Goal: Task Accomplishment & Management: Manage account settings

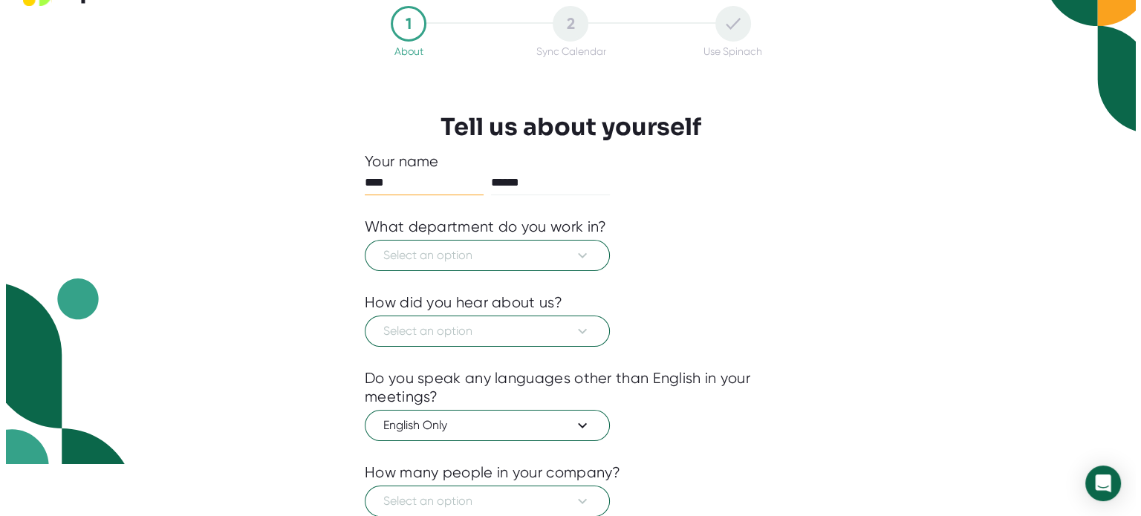
scroll to position [39, 0]
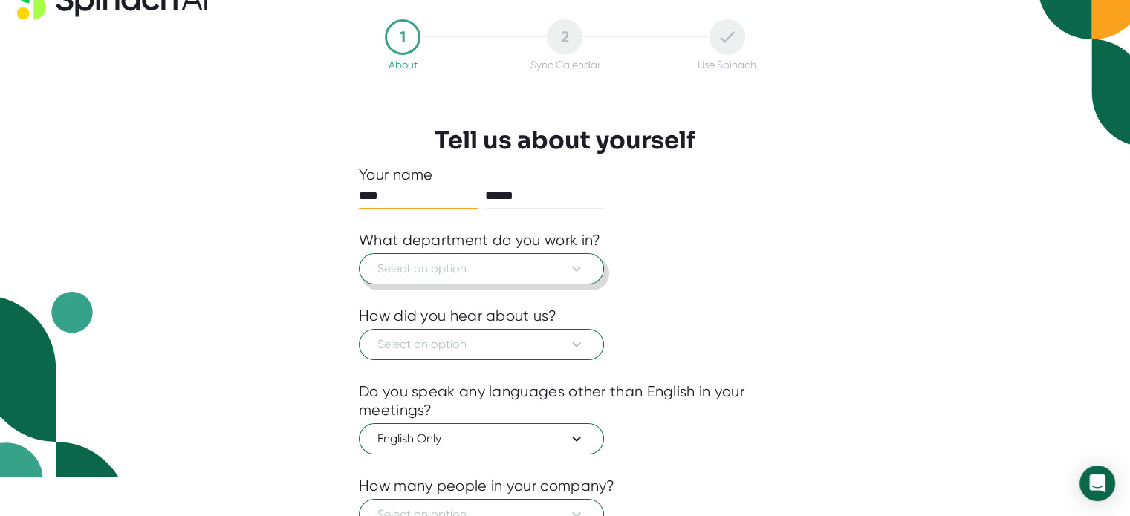
click at [577, 262] on icon at bounding box center [577, 269] width 18 height 18
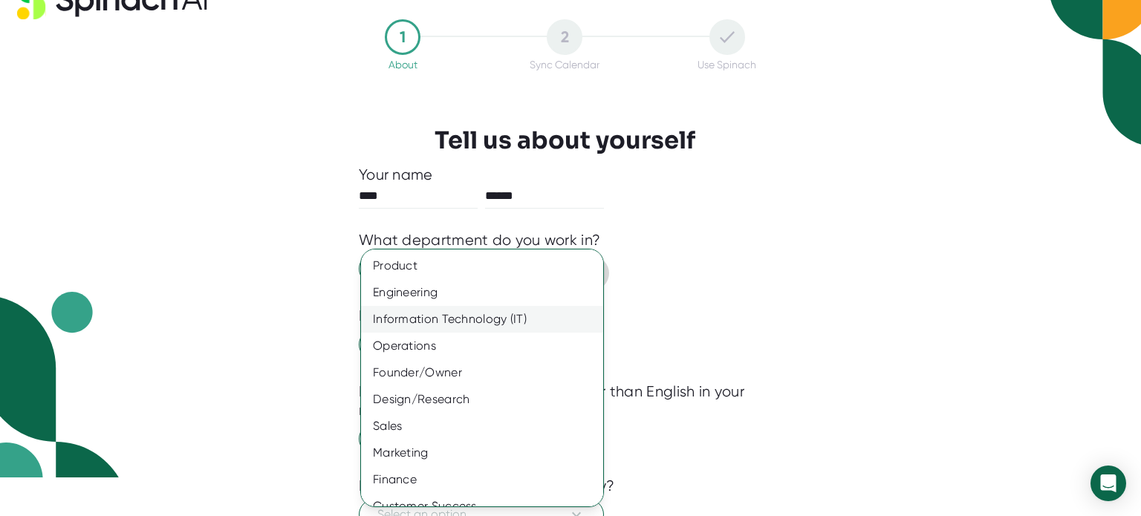
click at [486, 325] on div "Information Technology (IT)" at bounding box center [487, 319] width 253 height 27
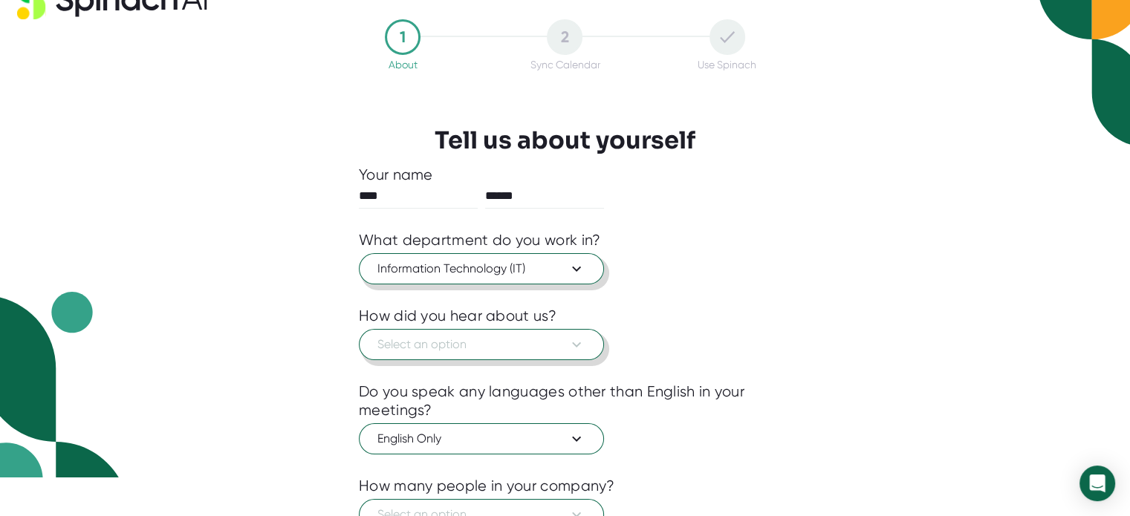
click at [578, 337] on icon at bounding box center [577, 345] width 18 height 18
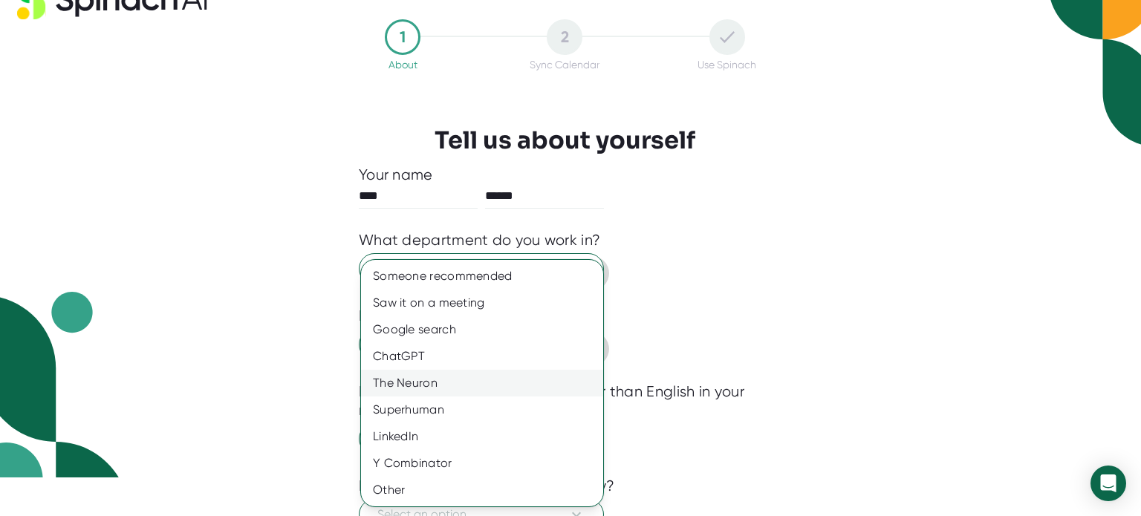
click at [448, 377] on div "The Neuron" at bounding box center [482, 383] width 242 height 27
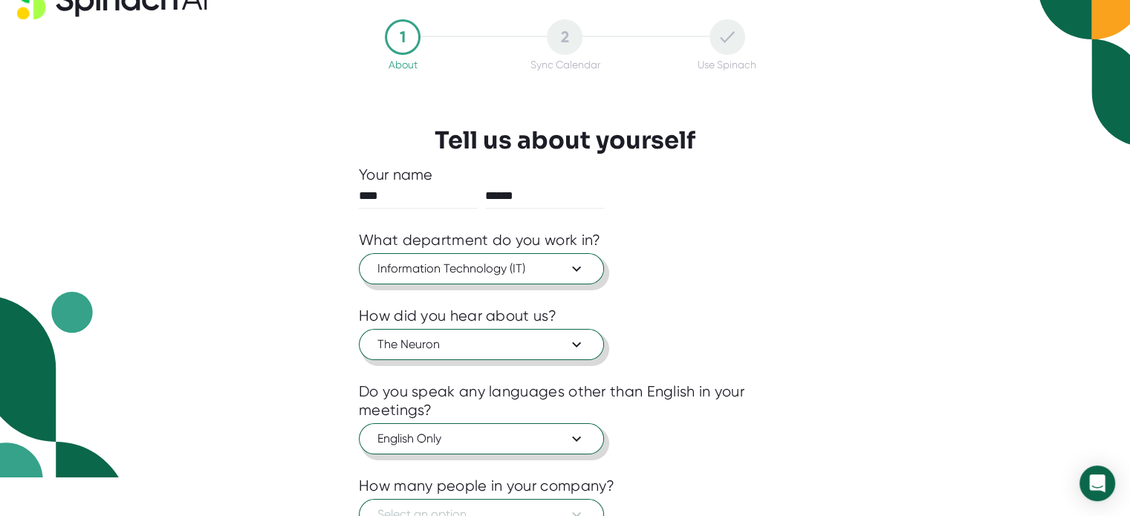
click at [576, 439] on icon at bounding box center [576, 439] width 9 height 5
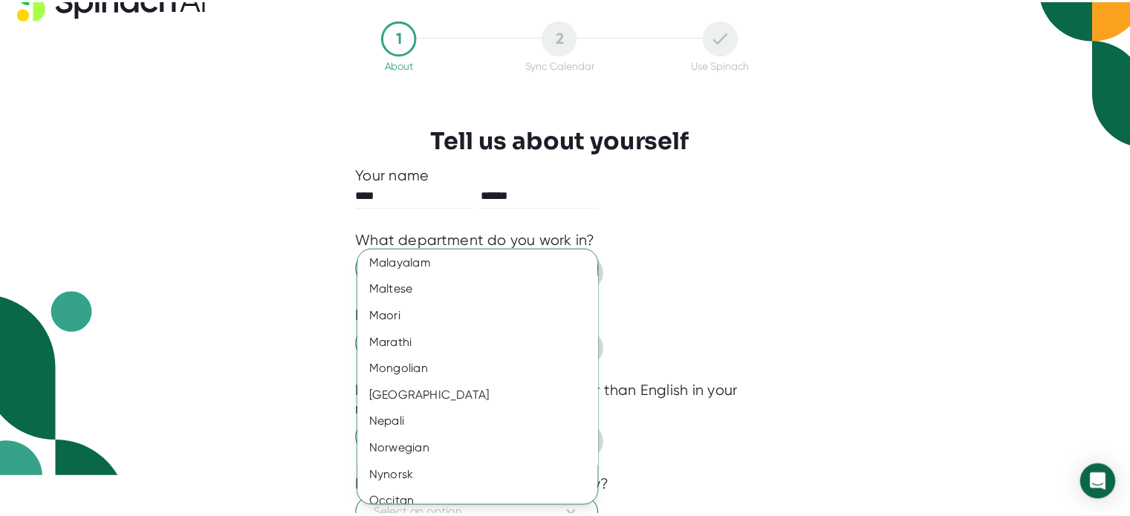
scroll to position [1897, 0]
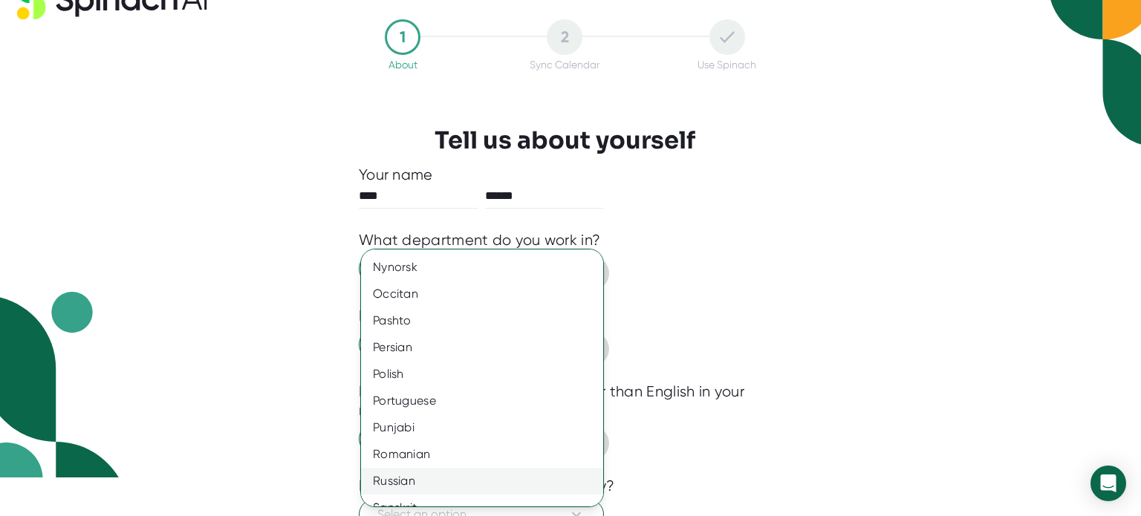
click at [409, 479] on div "Russian" at bounding box center [487, 481] width 253 height 27
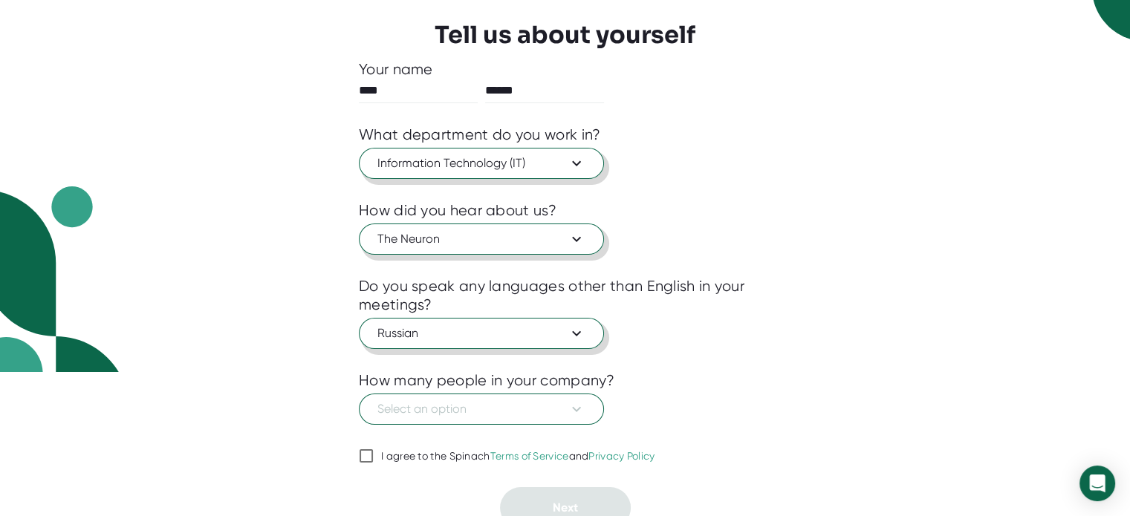
scroll to position [155, 0]
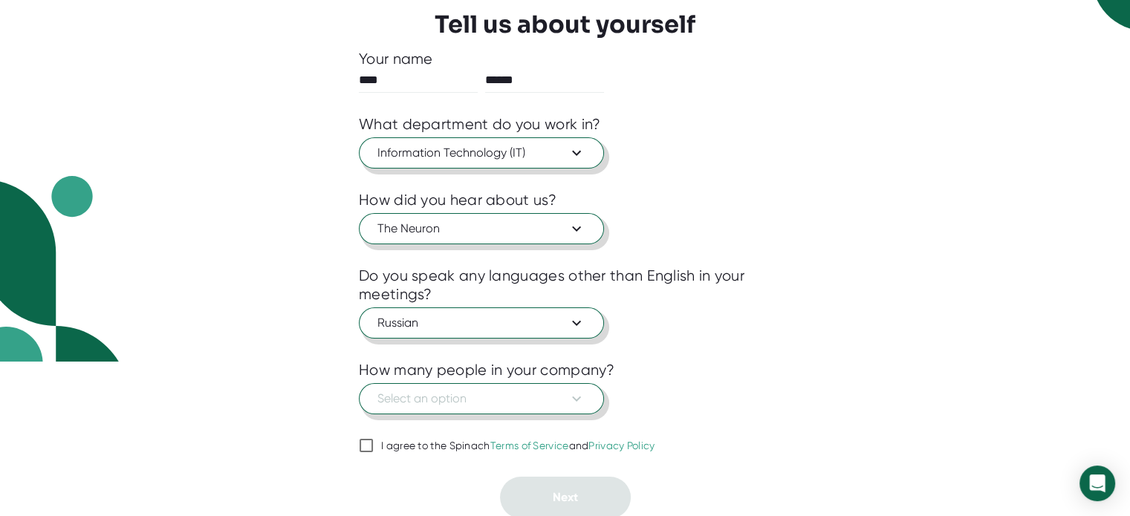
click at [577, 398] on icon at bounding box center [576, 399] width 9 height 5
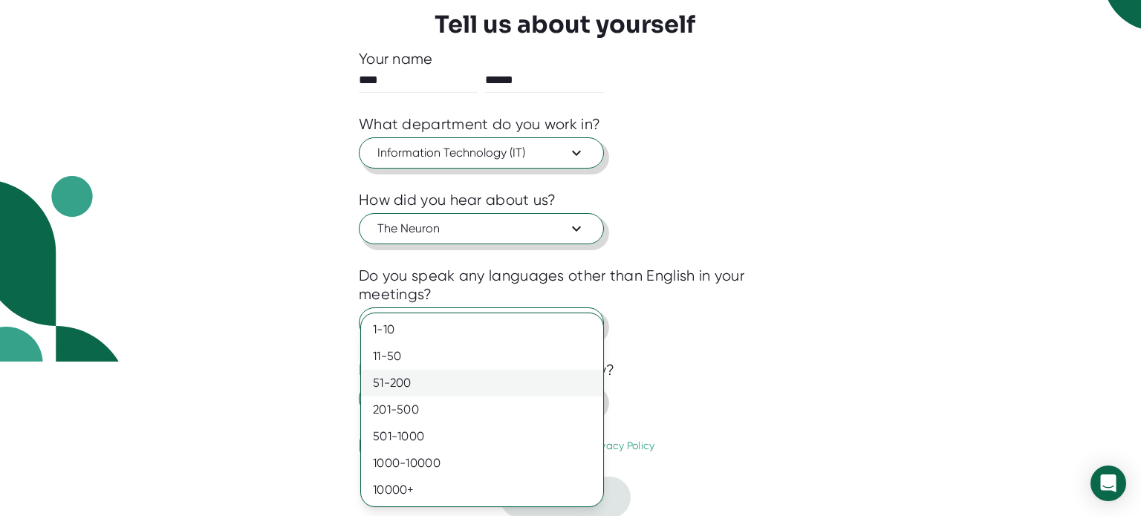
click at [407, 376] on div "51-200" at bounding box center [482, 383] width 242 height 27
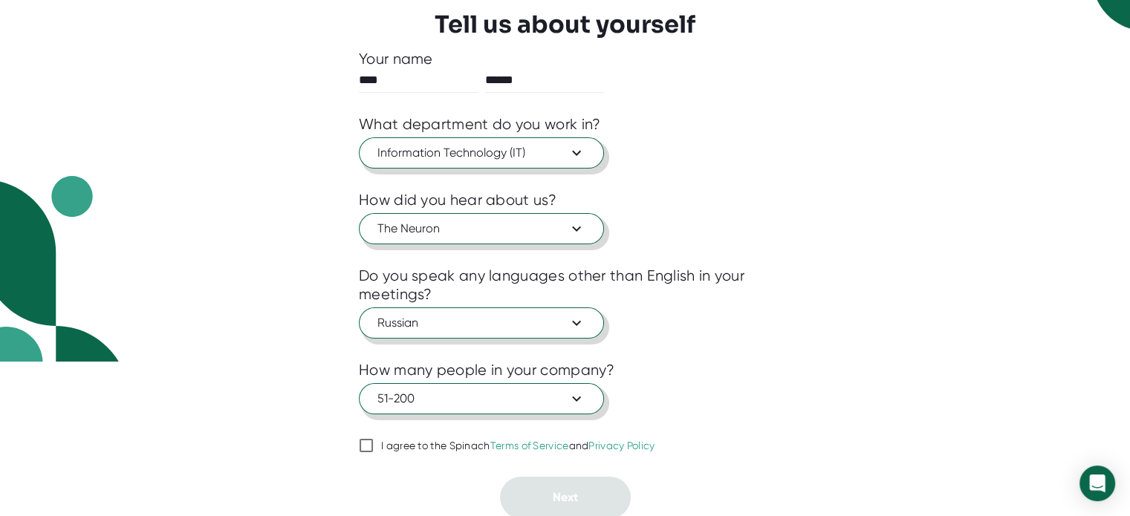
click at [521, 440] on link "Terms of Service" at bounding box center [529, 446] width 79 height 12
click at [374, 439] on input "I agree to the Spinach Terms of Service and Privacy Policy" at bounding box center [366, 446] width 15 height 18
checkbox input "true"
click at [576, 481] on button "Next" at bounding box center [565, 498] width 131 height 42
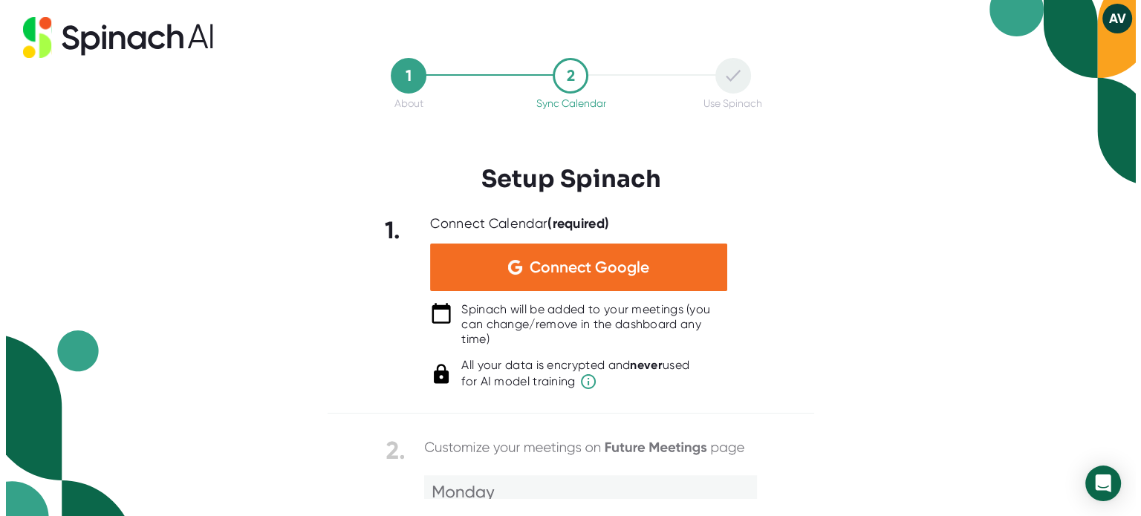
scroll to position [0, 0]
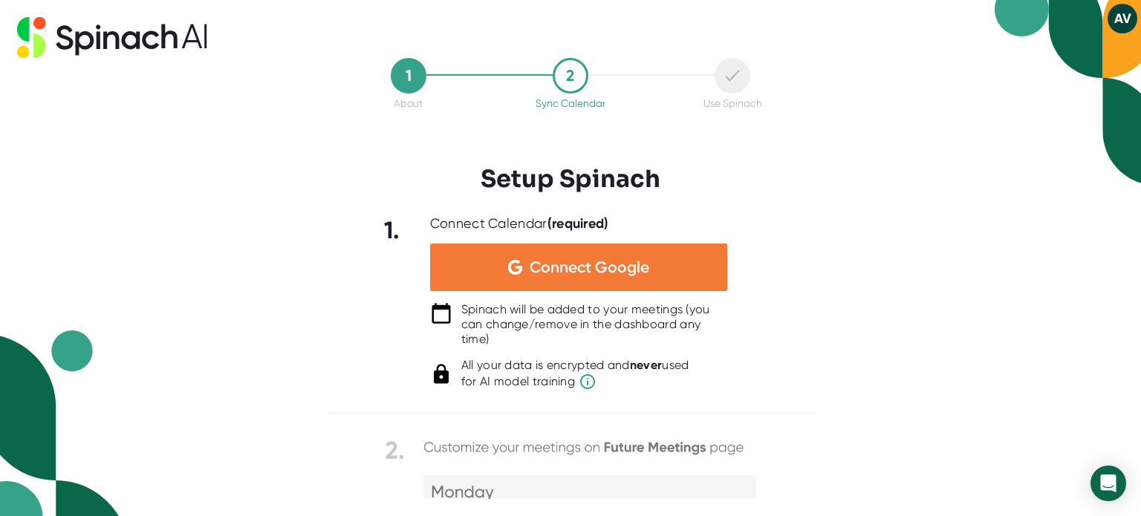
click at [597, 260] on span "Connect Google" at bounding box center [590, 267] width 120 height 15
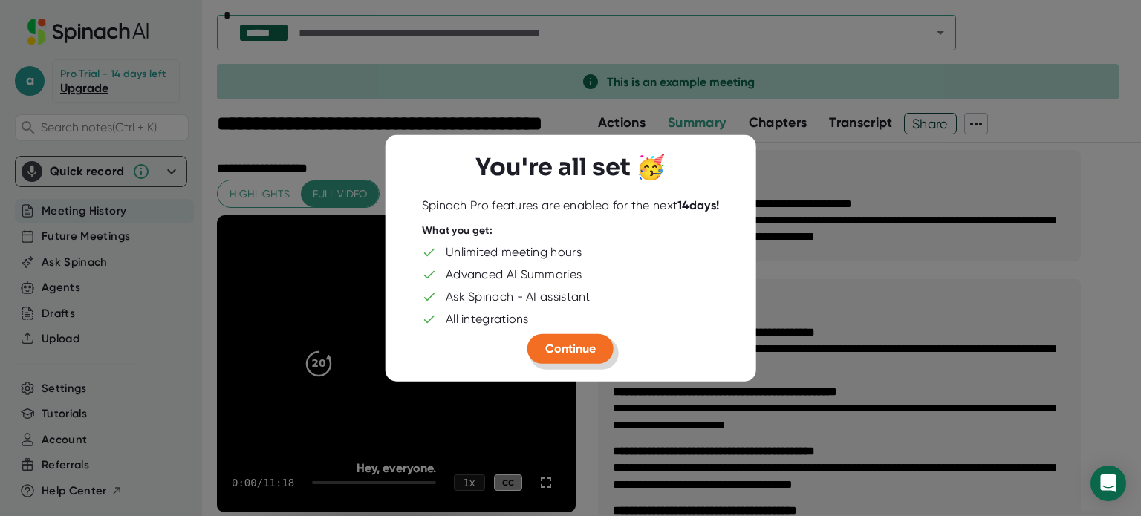
click at [596, 348] on button "Continue" at bounding box center [570, 349] width 86 height 30
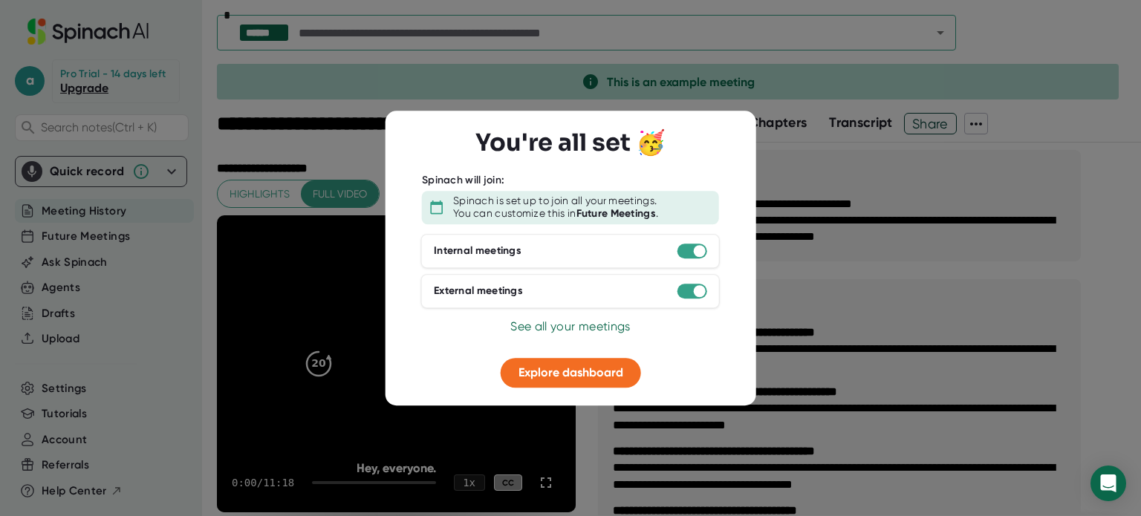
click at [576, 323] on span "See all your meetings" at bounding box center [570, 326] width 120 height 14
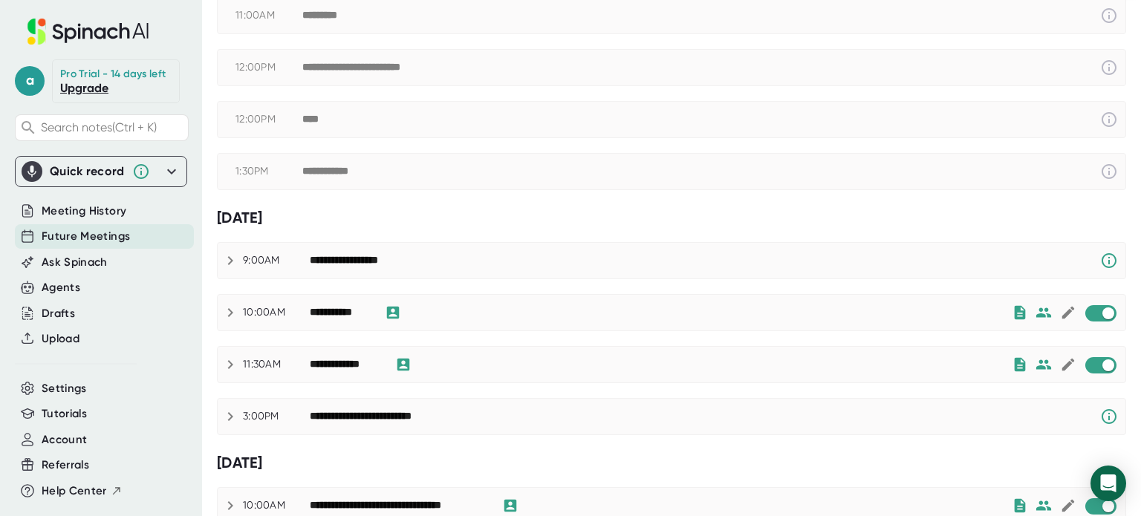
scroll to position [155, 0]
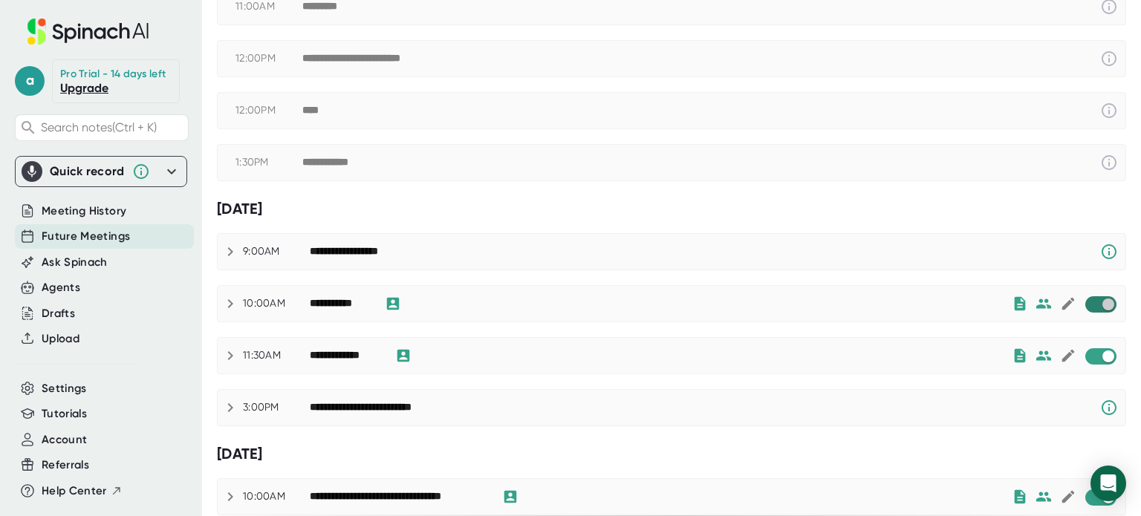
click at [1087, 298] on input "checkbox" at bounding box center [1108, 304] width 42 height 13
click at [1087, 356] on input "checkbox" at bounding box center [1108, 356] width 42 height 13
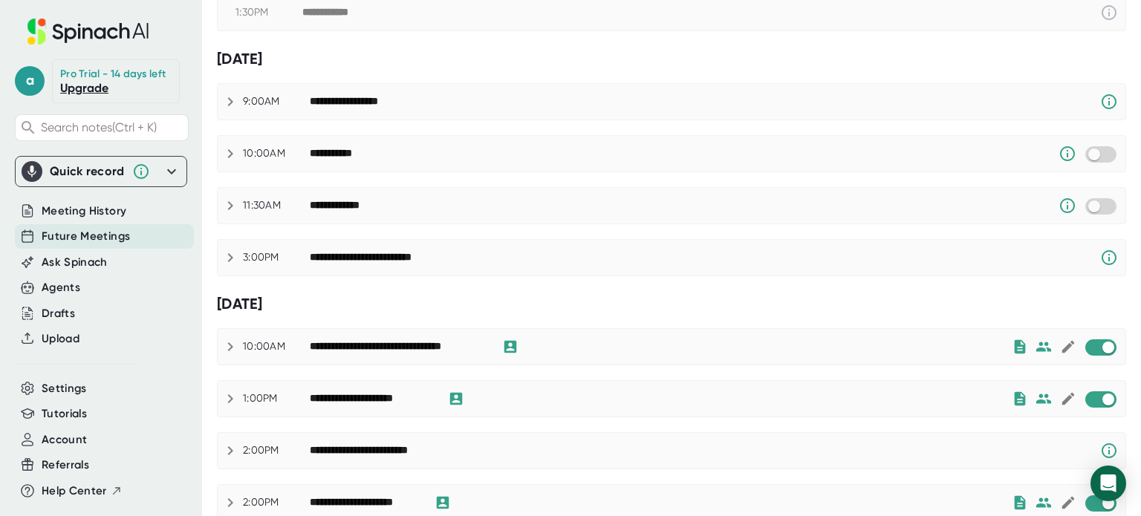
scroll to position [314, 0]
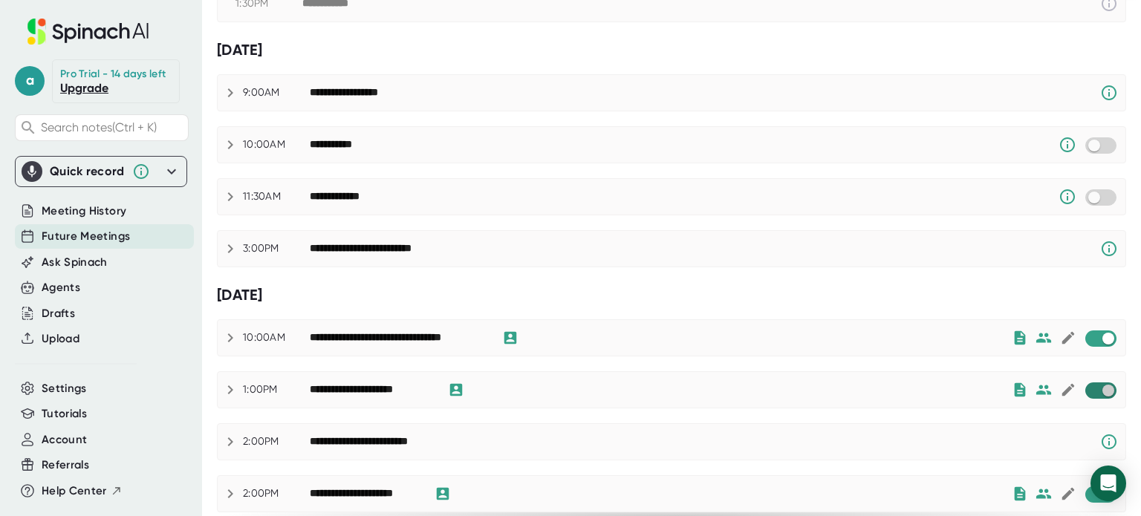
click at [1087, 386] on input "checkbox" at bounding box center [1108, 390] width 42 height 13
checkbox input "true"
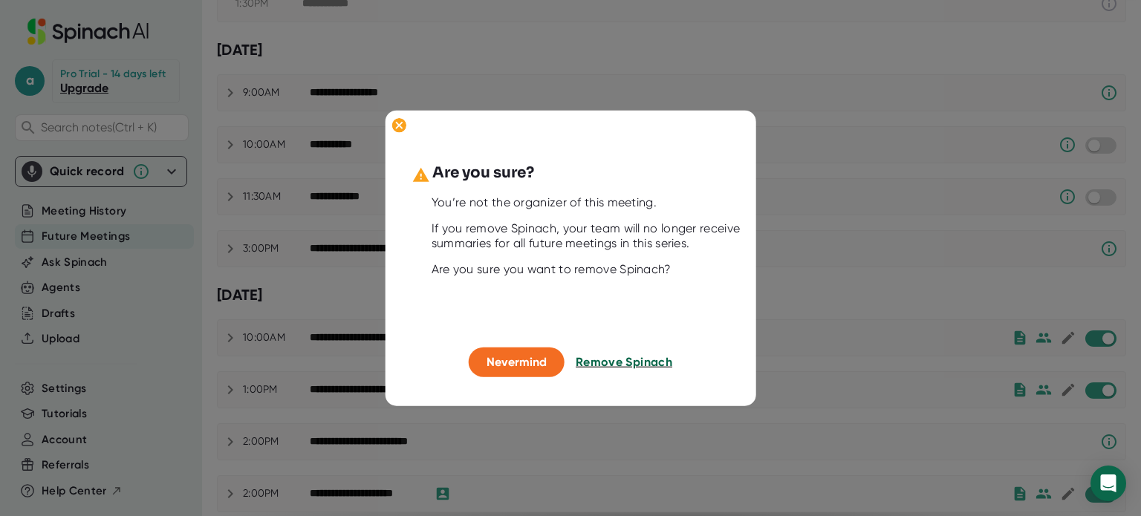
click at [630, 365] on span "Remove Spinach" at bounding box center [624, 362] width 97 height 14
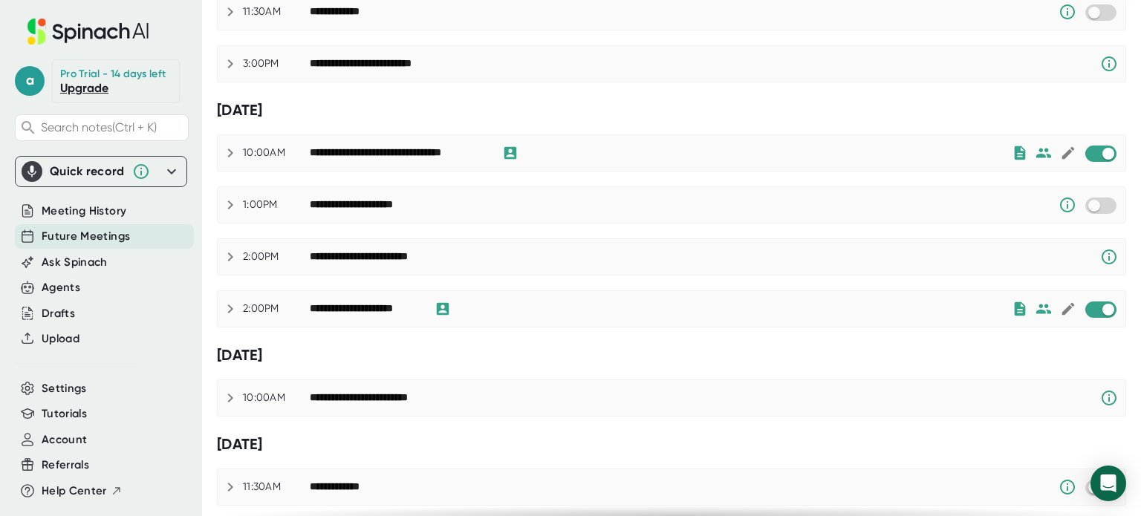
scroll to position [500, 0]
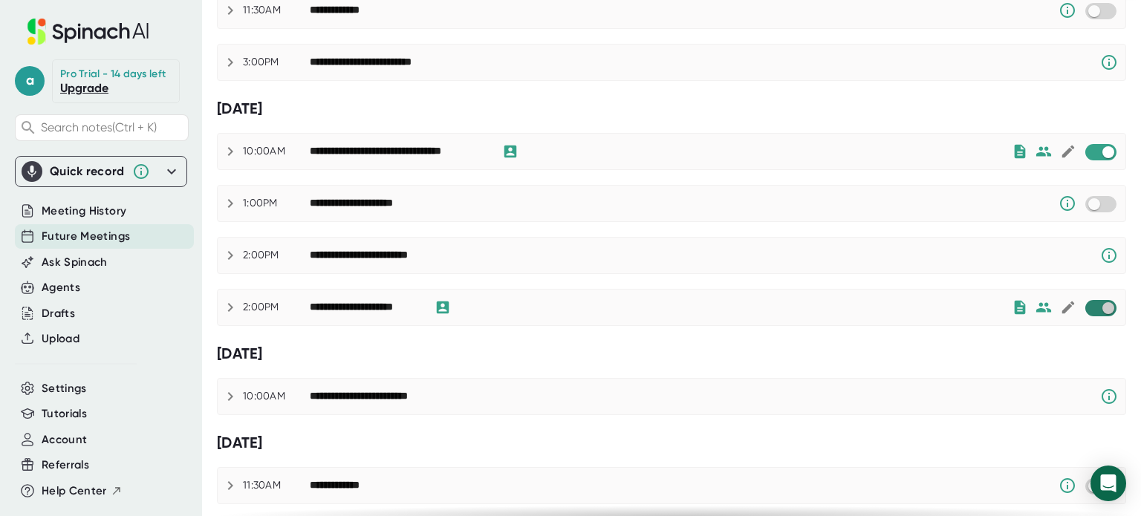
click at [1087, 302] on input "checkbox" at bounding box center [1108, 308] width 42 height 13
checkbox input "true"
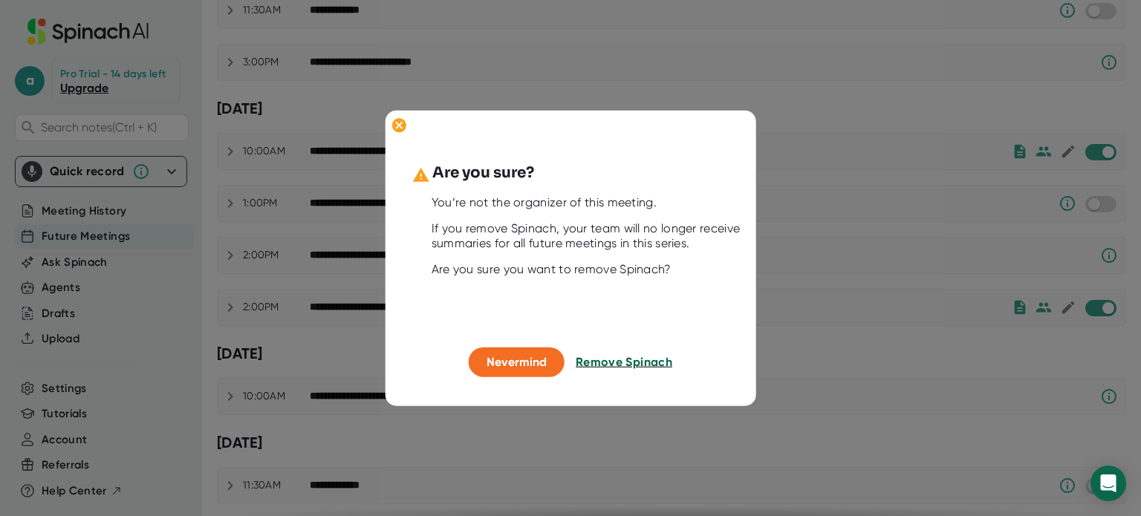
click at [645, 362] on span "Remove Spinach" at bounding box center [624, 362] width 97 height 14
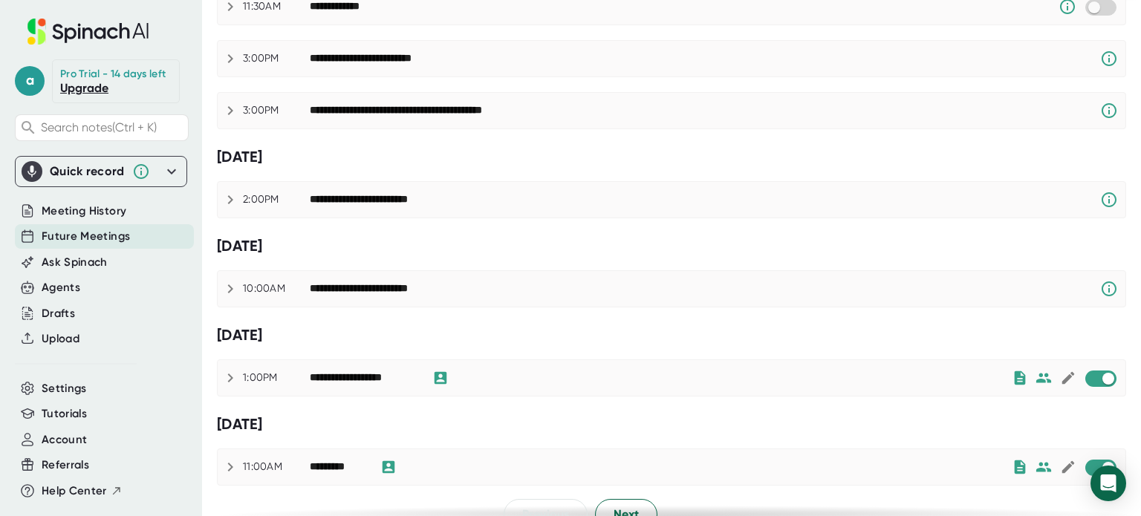
scroll to position [998, 0]
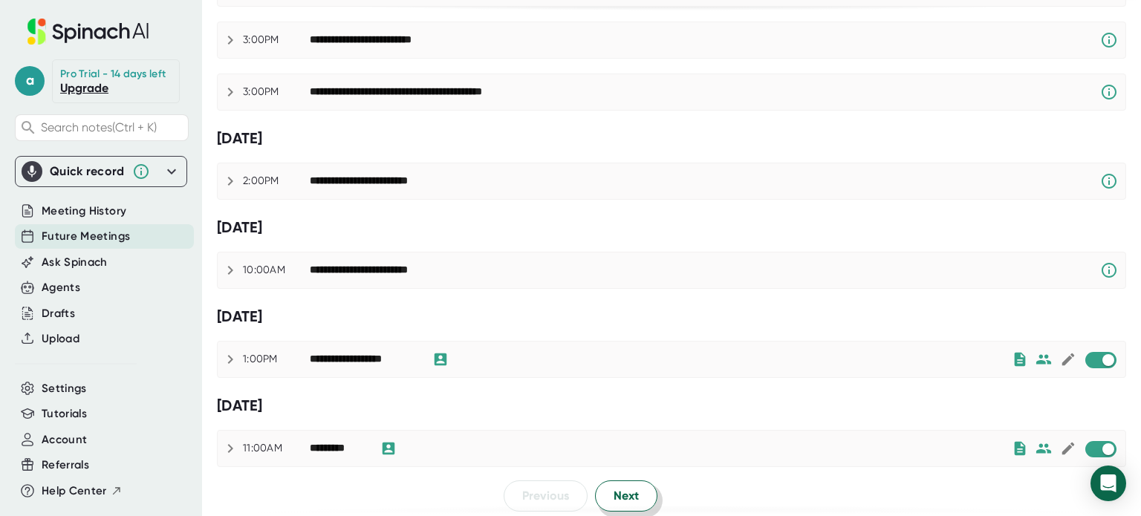
click at [632, 487] on span "Next" at bounding box center [626, 496] width 25 height 18
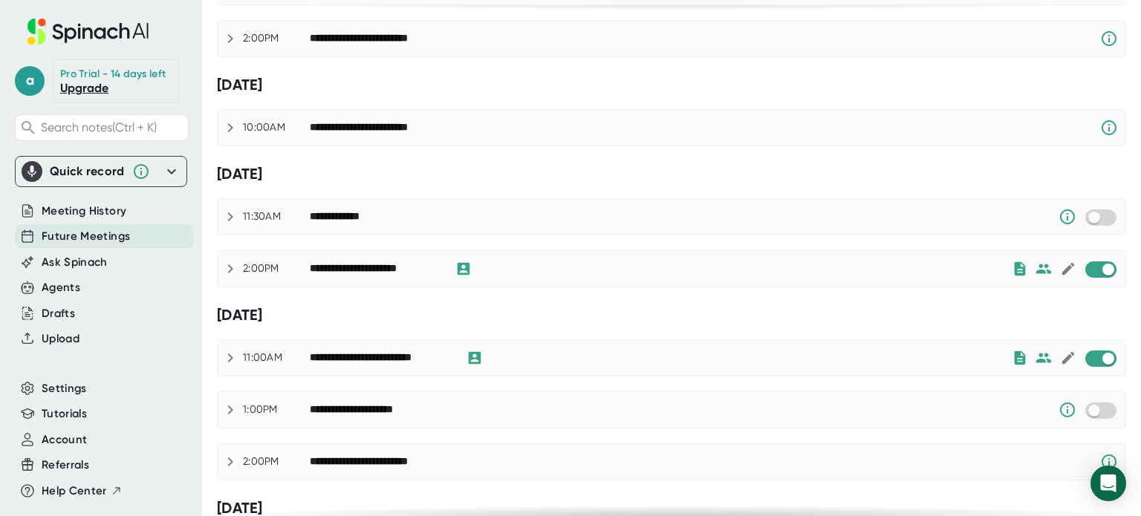
scroll to position [0, 0]
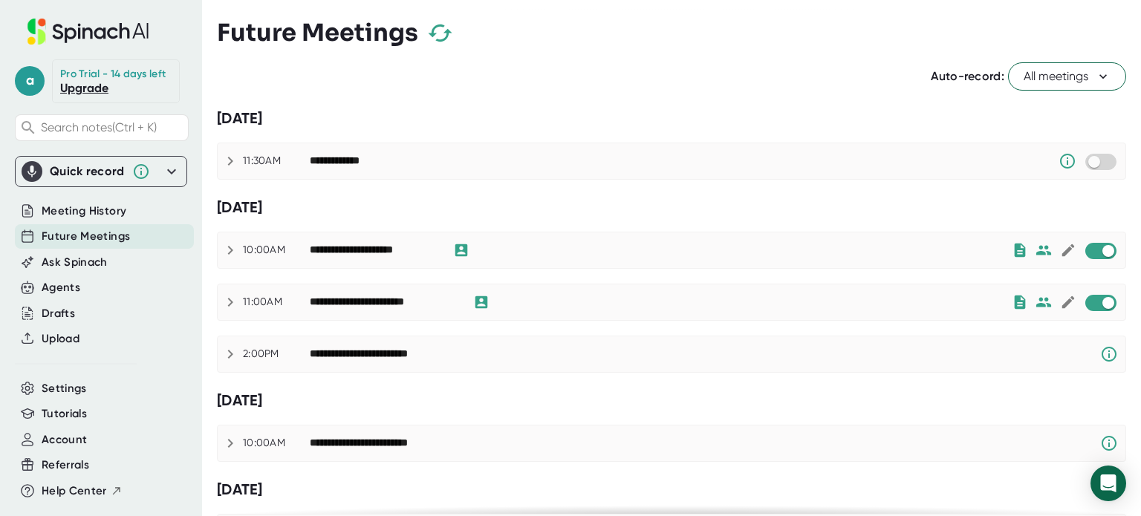
click at [1096, 74] on icon at bounding box center [1103, 76] width 15 height 15
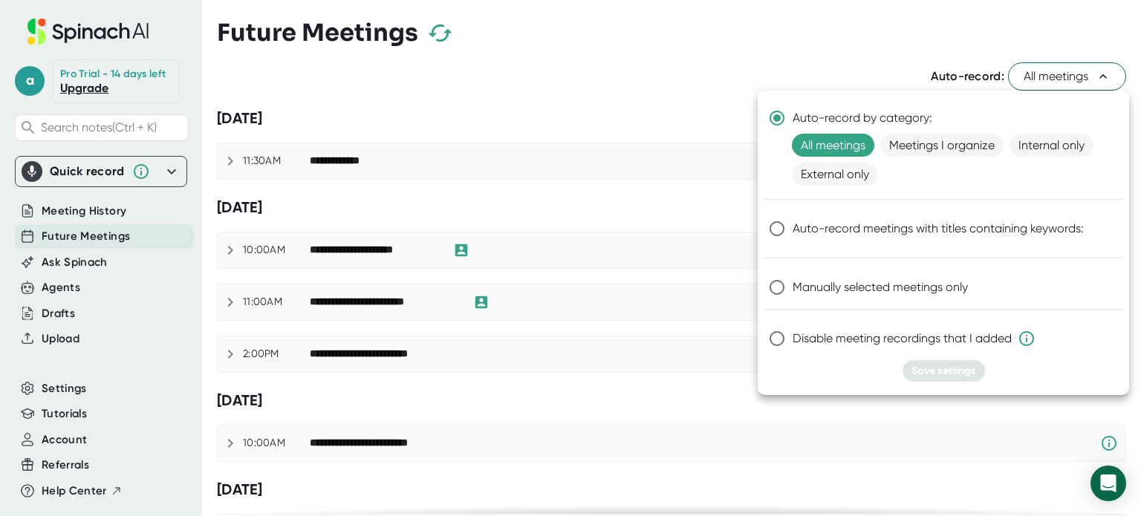
click at [779, 282] on input "Manually selected meetings only" at bounding box center [776, 287] width 31 height 31
radio input "true"
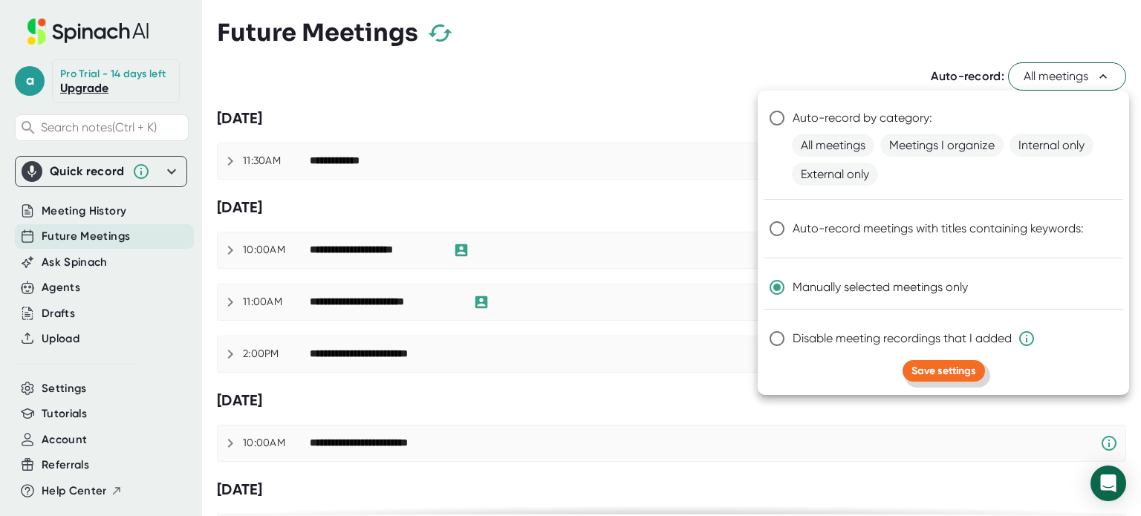
click at [926, 368] on span "Save settings" at bounding box center [944, 371] width 65 height 13
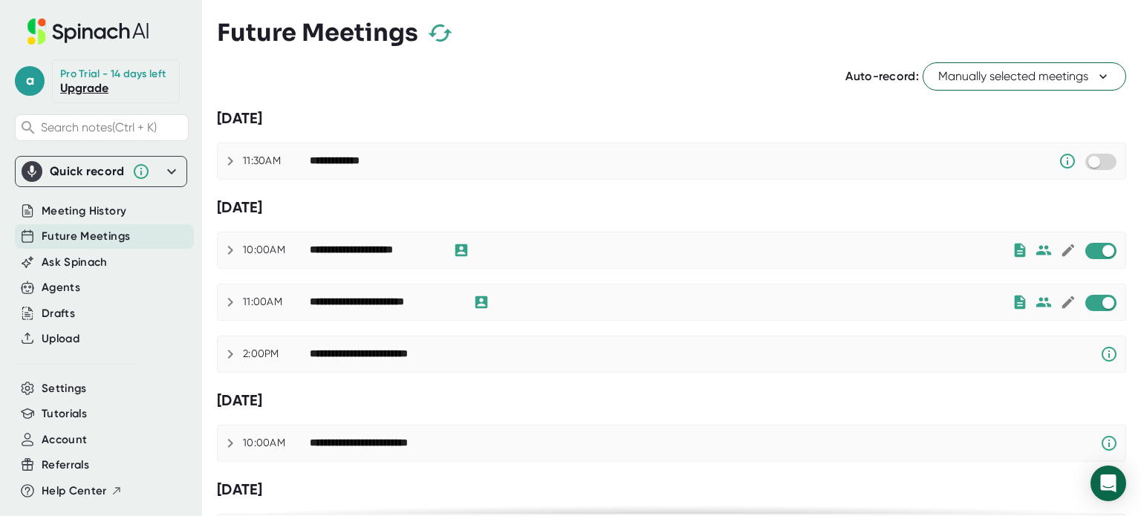
click at [1096, 79] on icon at bounding box center [1103, 76] width 15 height 15
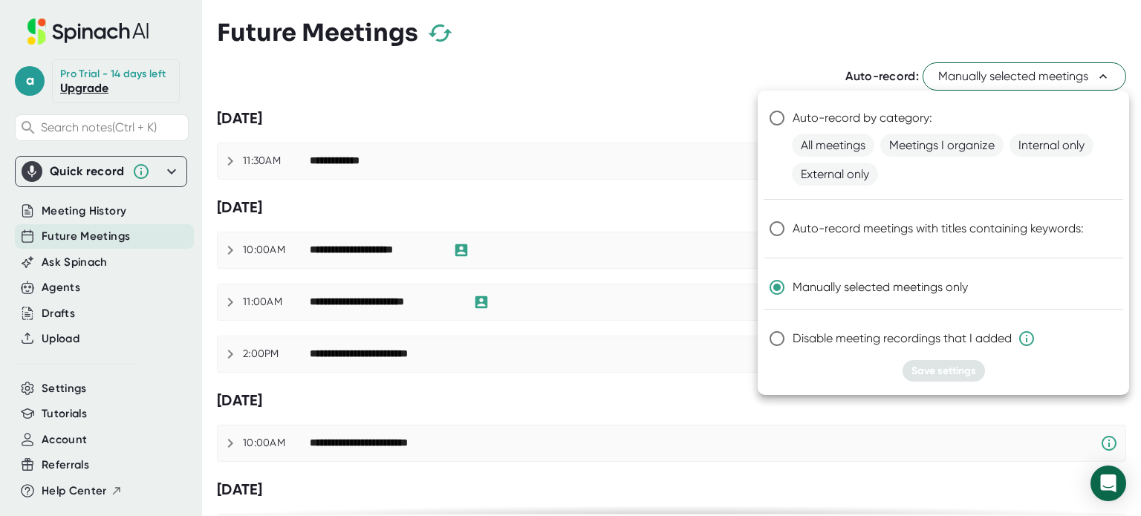
click at [1039, 19] on div at bounding box center [570, 258] width 1141 height 516
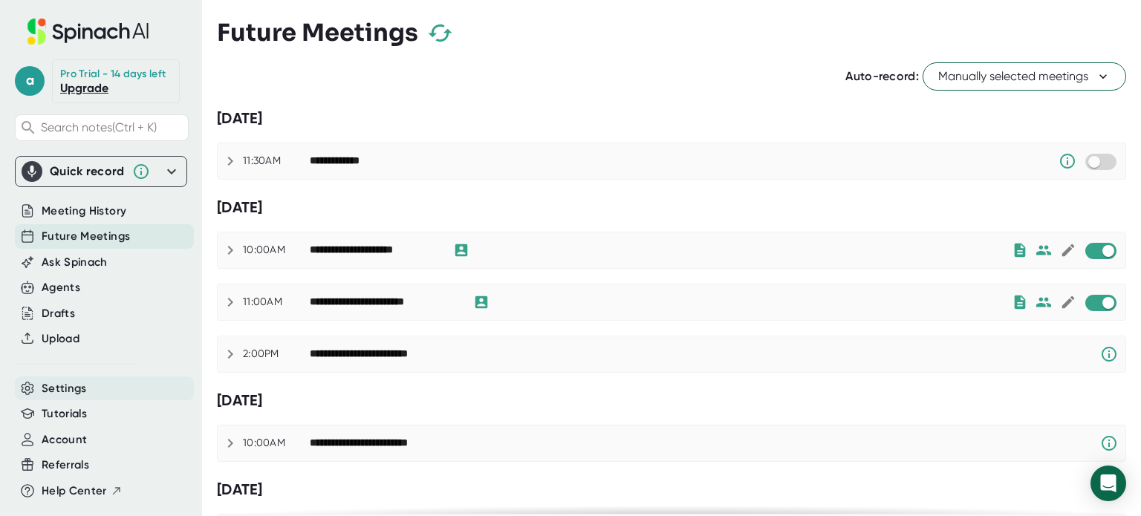
click at [55, 389] on span "Settings" at bounding box center [64, 388] width 45 height 17
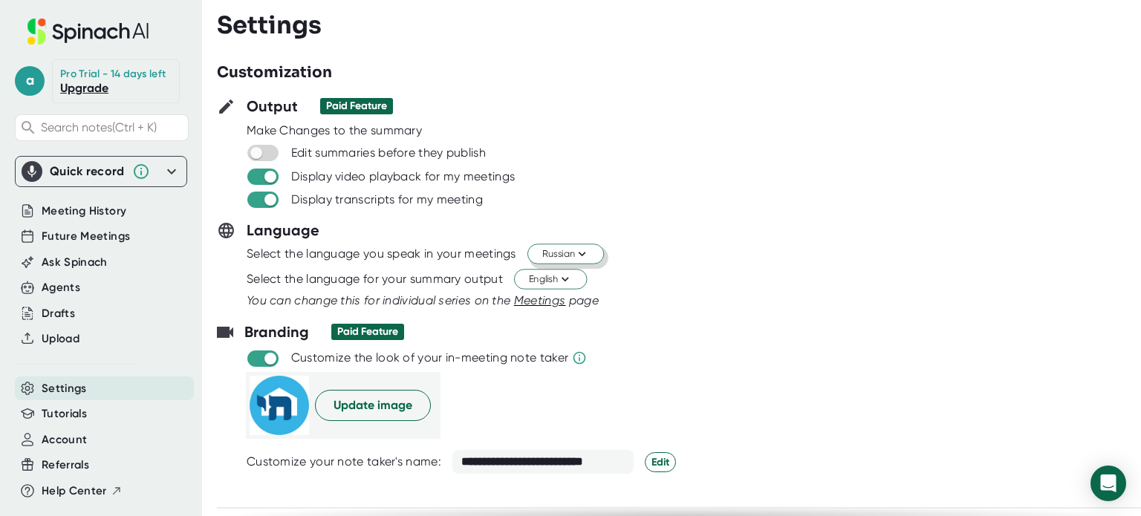
click at [585, 249] on icon at bounding box center [582, 254] width 14 height 14
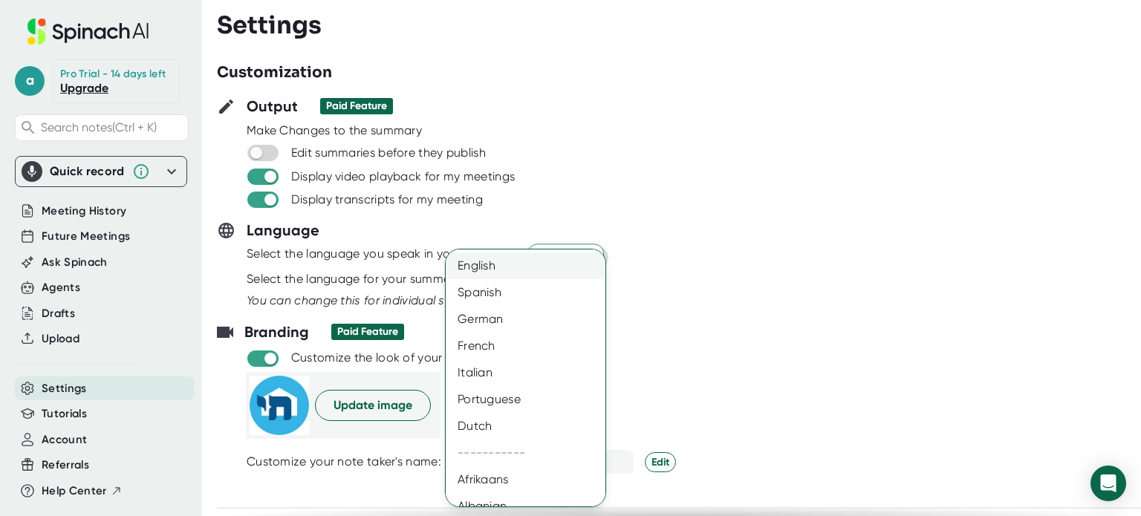
click at [474, 262] on div "English" at bounding box center [531, 266] width 171 height 27
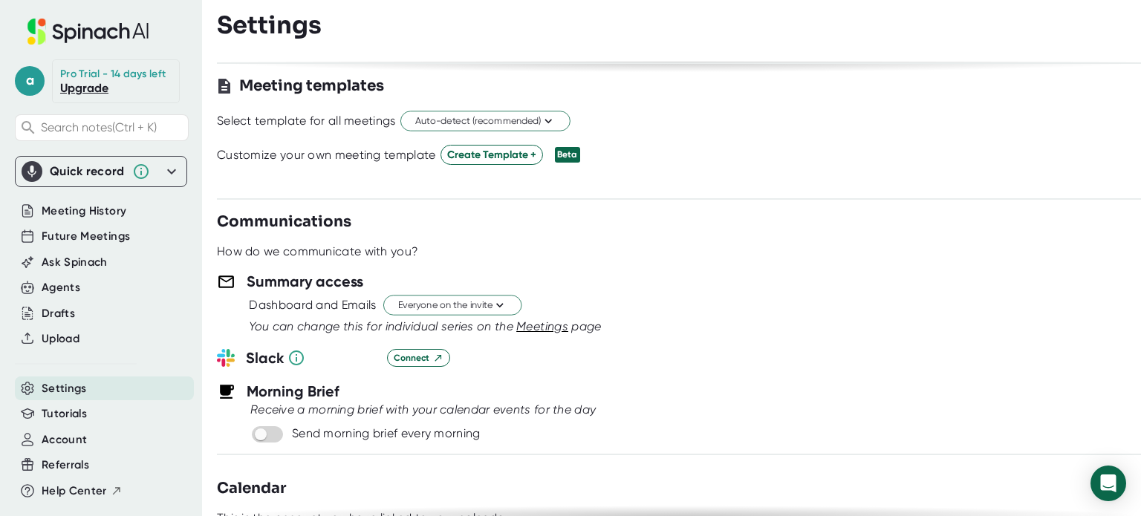
scroll to position [467, 0]
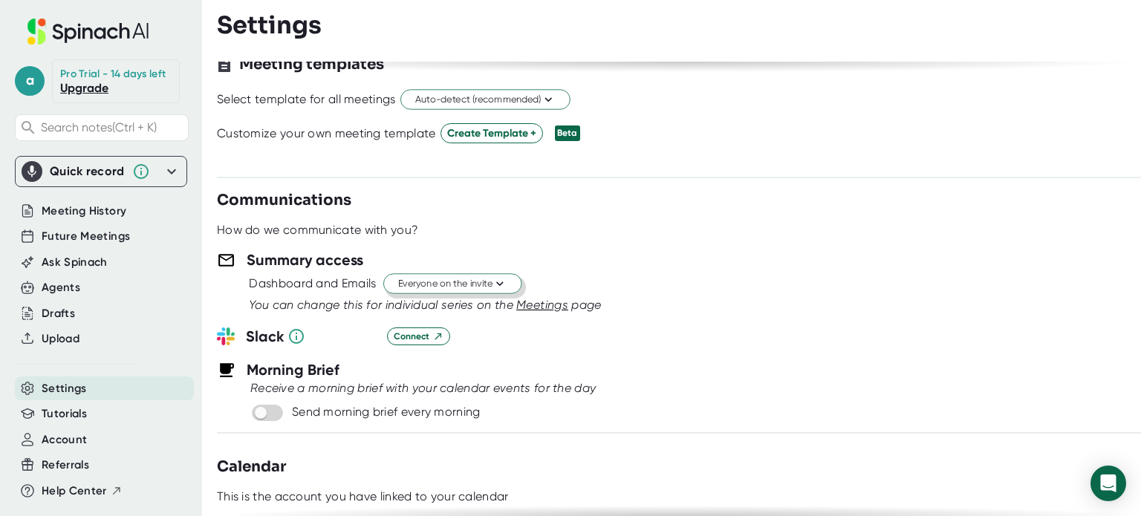
click at [498, 281] on icon at bounding box center [500, 284] width 14 height 14
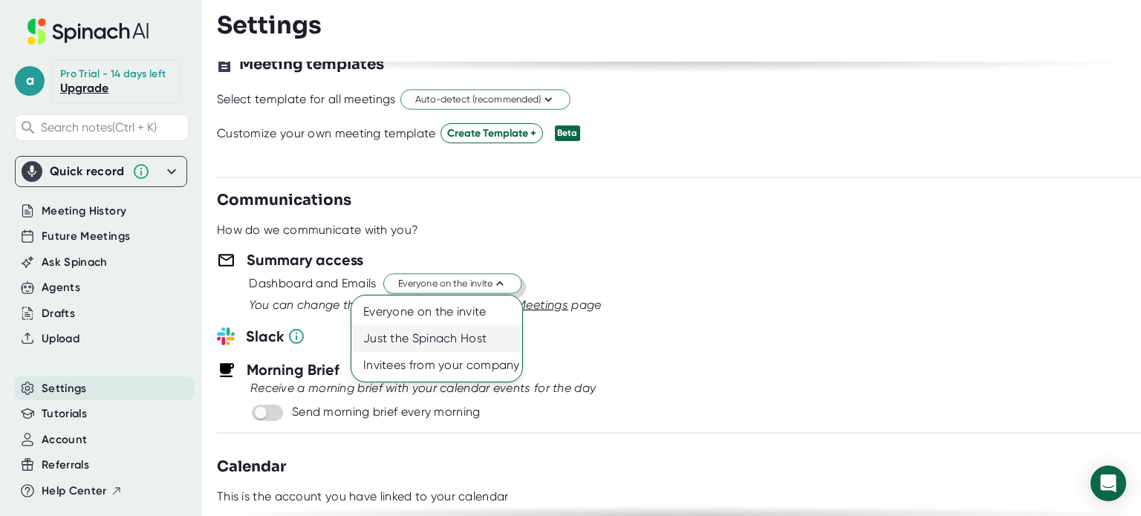
click at [445, 338] on div "Just the Spinach Host" at bounding box center [436, 338] width 171 height 27
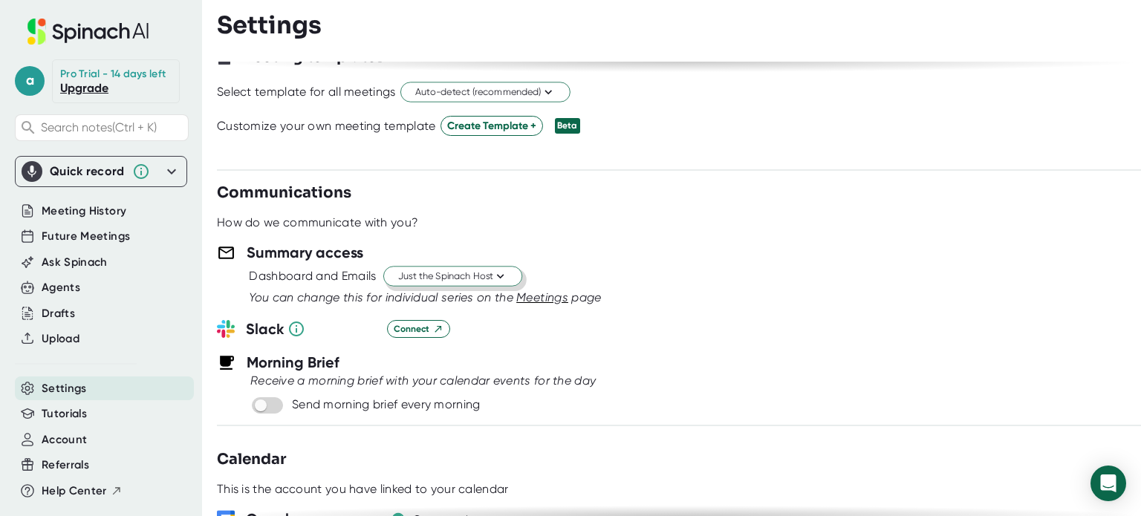
scroll to position [0, 0]
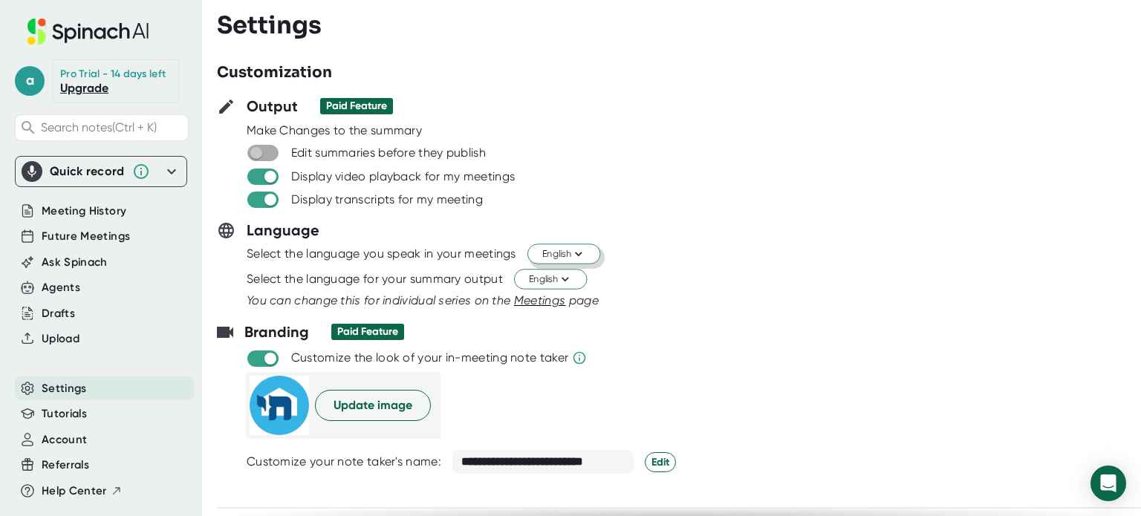
click at [274, 152] on input "checkbox" at bounding box center [256, 152] width 42 height 13
checkbox input "true"
click at [228, 104] on icon at bounding box center [226, 107] width 14 height 14
click at [357, 100] on div "Paid Feature" at bounding box center [356, 106] width 61 height 13
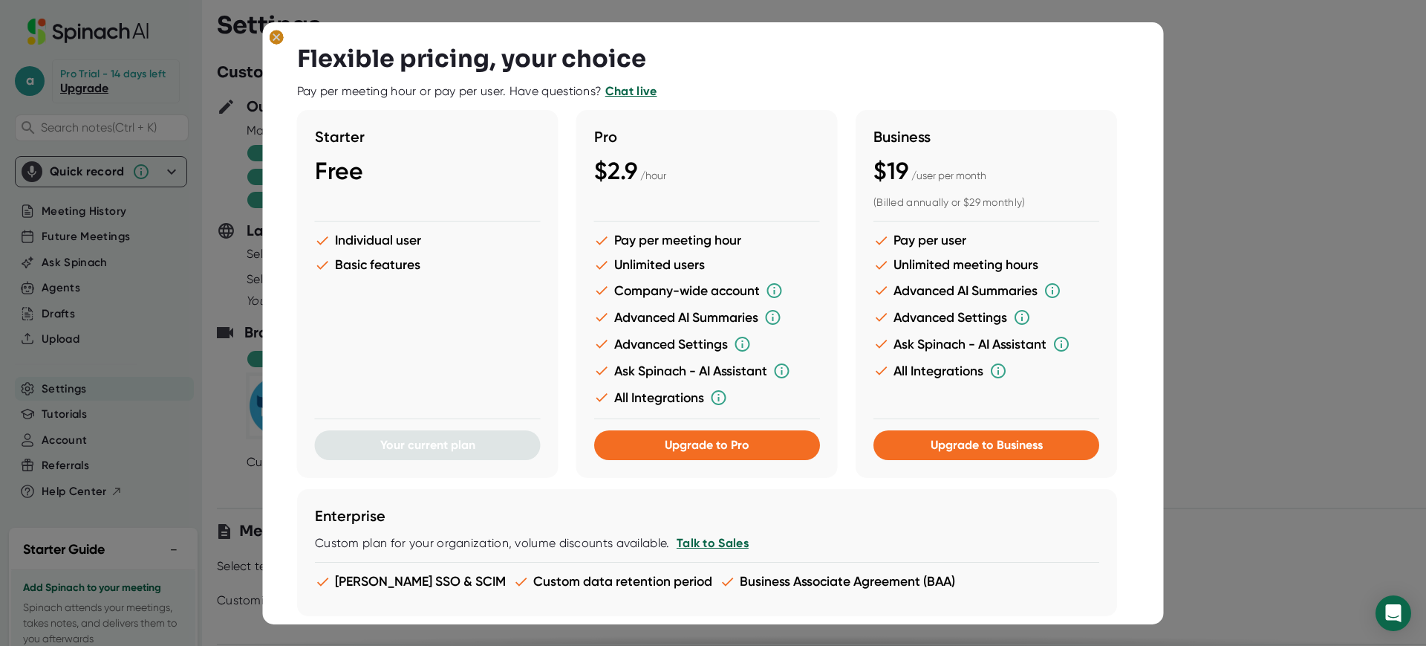
click at [274, 31] on ellipse at bounding box center [277, 37] width 14 height 15
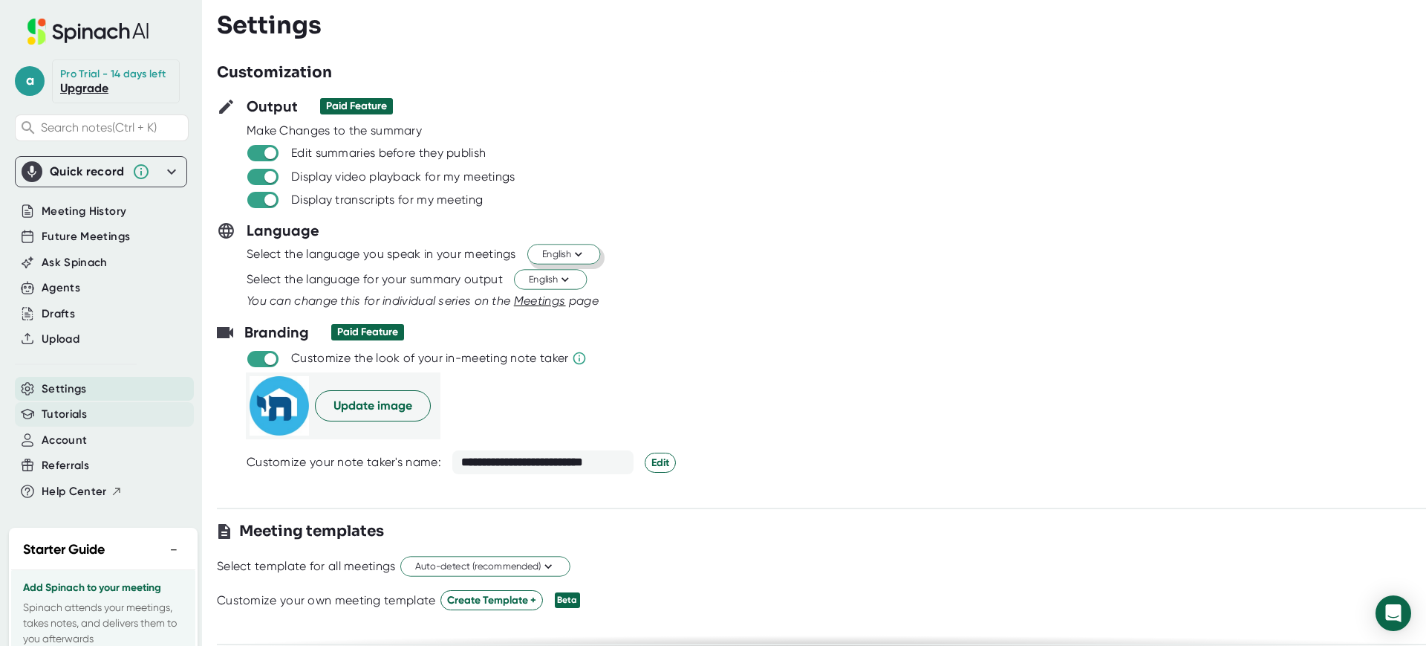
click at [61, 423] on span "Tutorials" at bounding box center [64, 414] width 45 height 17
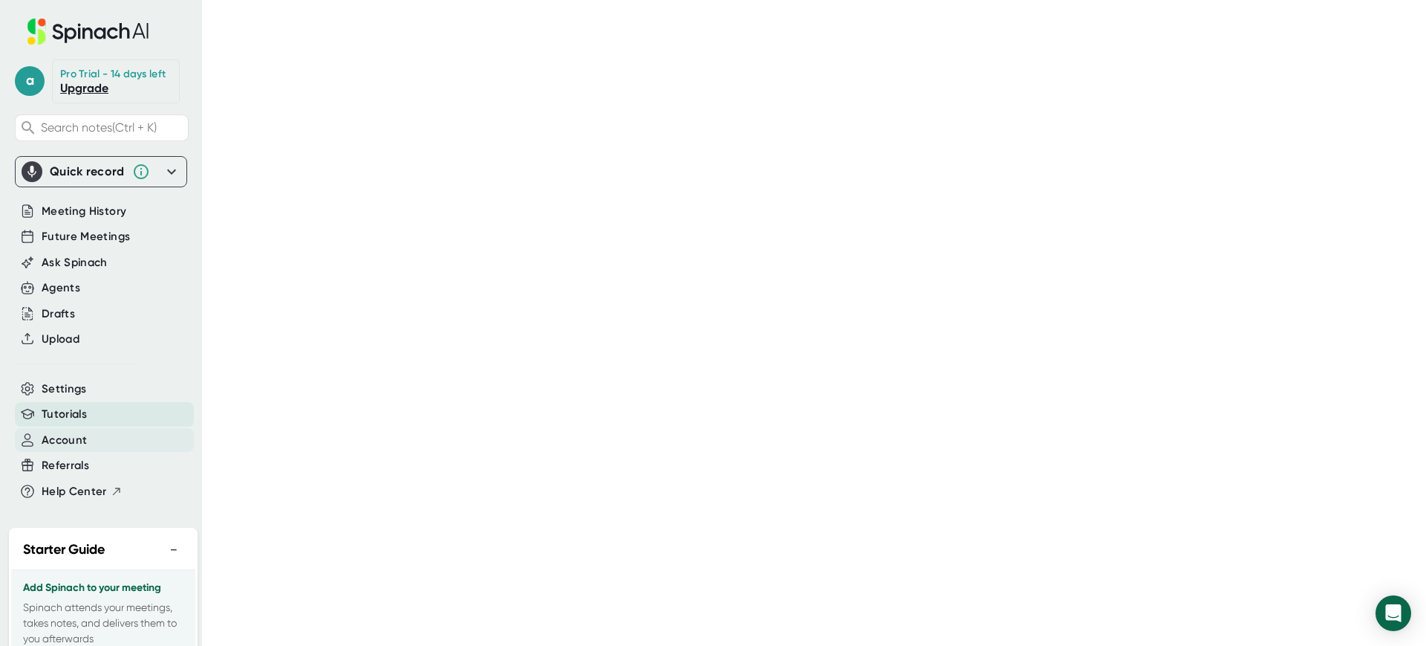
click at [59, 449] on span "Account" at bounding box center [64, 440] width 45 height 17
